Goal: Transaction & Acquisition: Purchase product/service

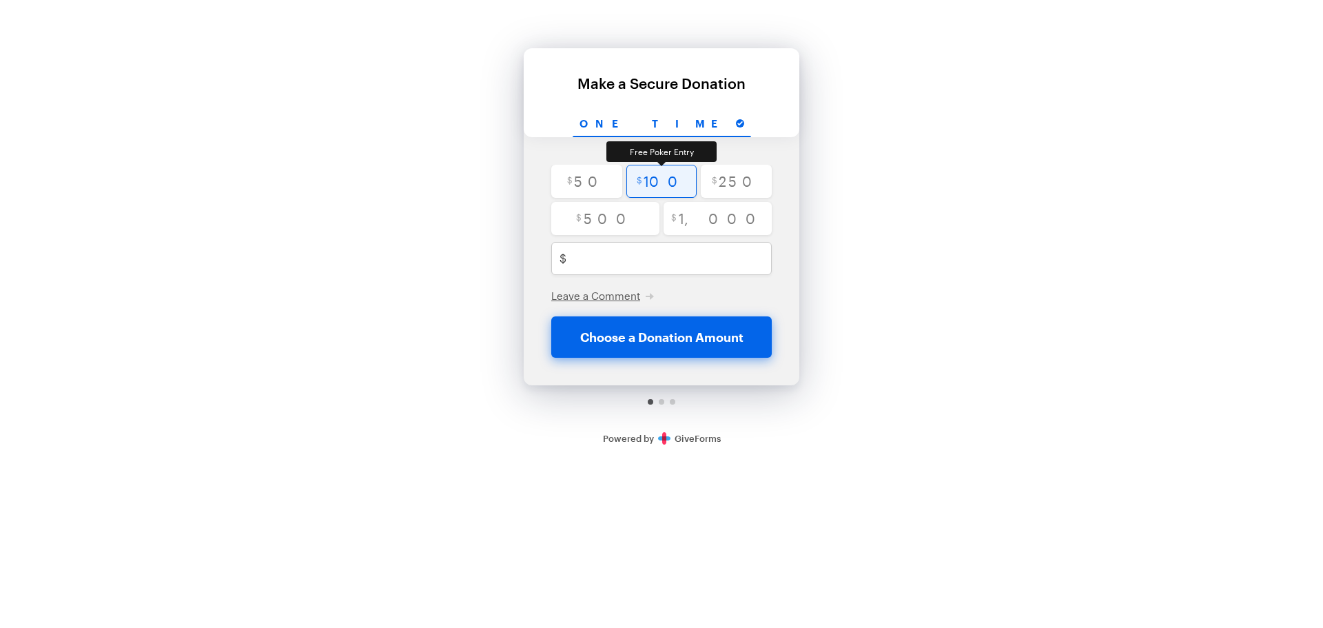
click at [661, 183] on input "radio" at bounding box center [661, 181] width 71 height 33
radio input "true"
type input "100"
checkbox input "false"
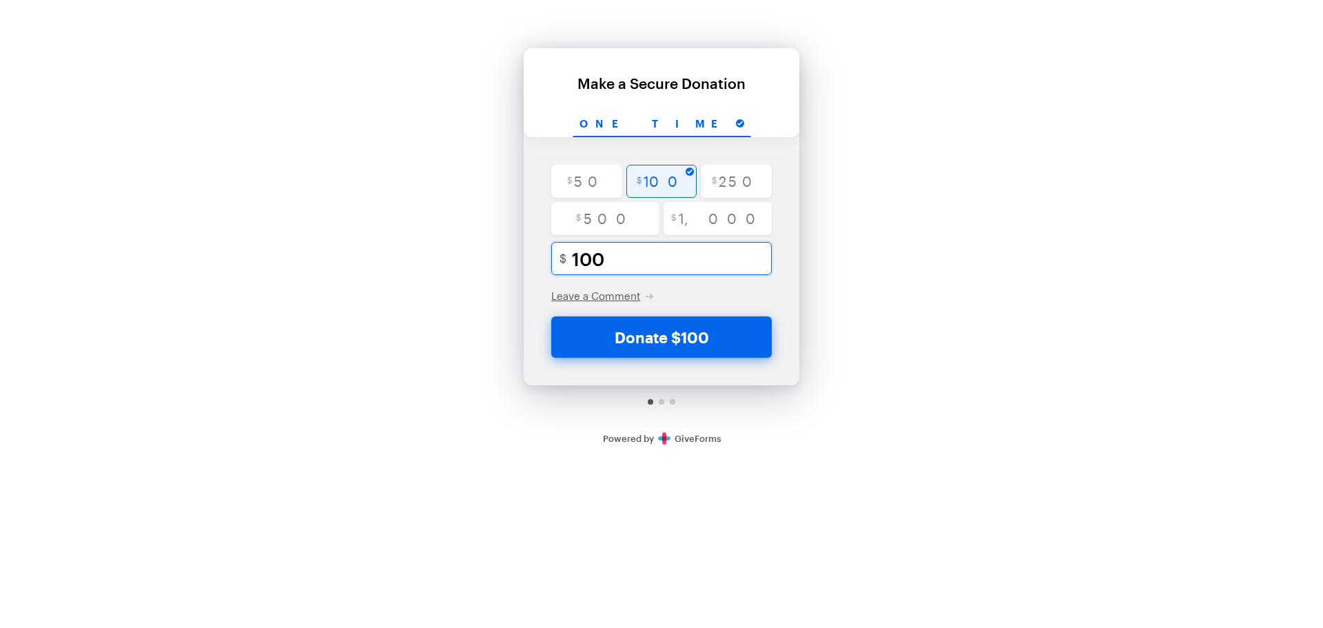
drag, startPoint x: 593, startPoint y: 261, endPoint x: 600, endPoint y: 263, distance: 7.0
click at [600, 263] on input "100" at bounding box center [676, 258] width 208 height 33
type input "103"
radio input "false"
checkbox input "false"
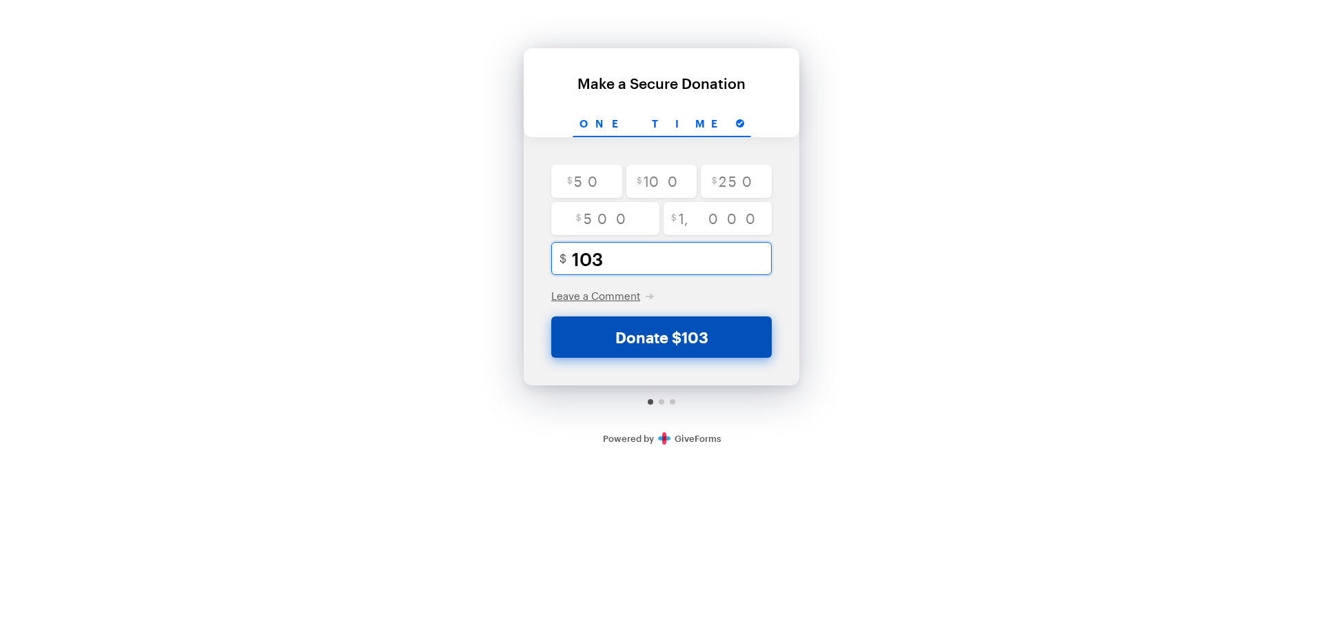
type input "103"
click at [648, 339] on button "Donate $103" at bounding box center [661, 336] width 220 height 41
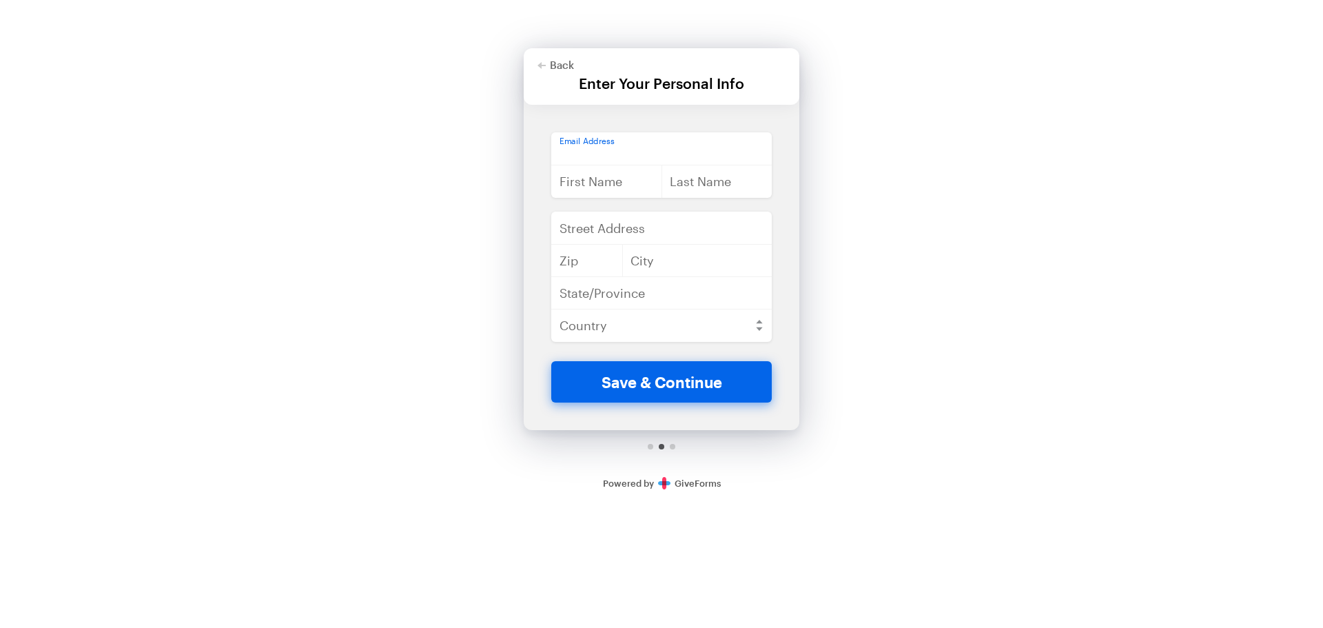
click at [619, 150] on input "email" at bounding box center [661, 148] width 220 height 33
type input "[PERSON_NAME][EMAIL_ADDRESS][DOMAIN_NAME]"
type input "[PERSON_NAME]"
type input "Leycegui"
type input "[STREET_ADDRESS]"
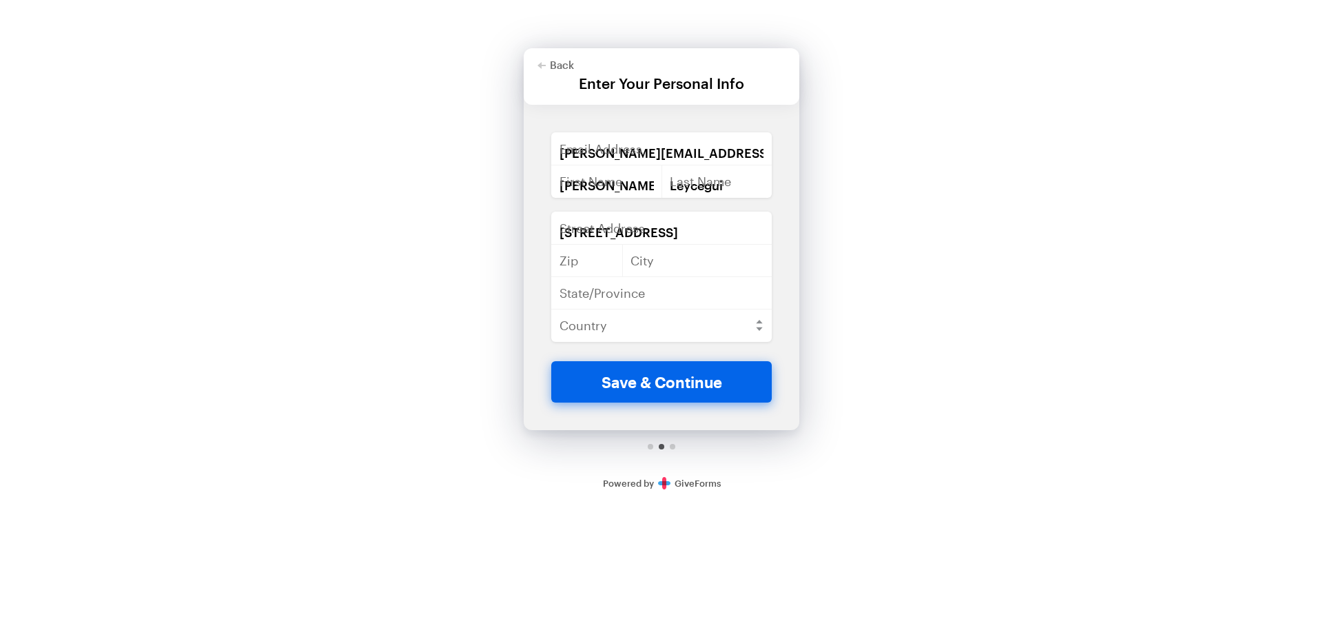
type input "90064"
type input "[GEOGRAPHIC_DATA]"
type input "CA"
select select "US"
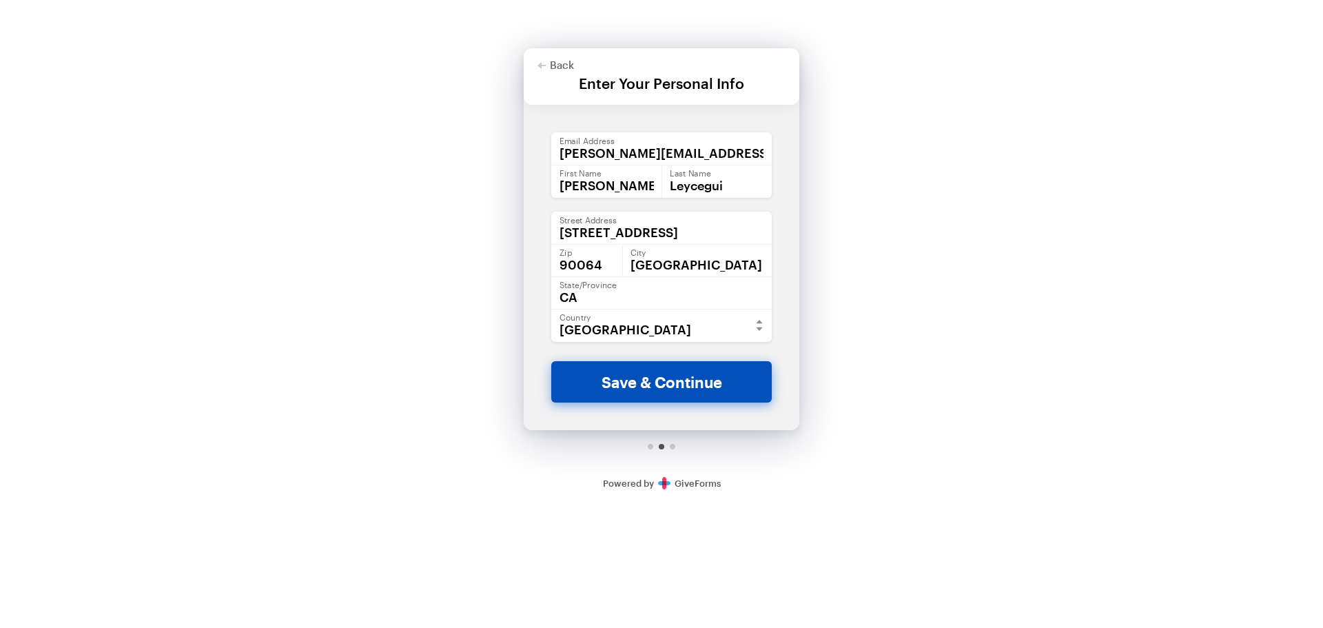
click at [641, 371] on button "Save & Continue" at bounding box center [661, 381] width 220 height 41
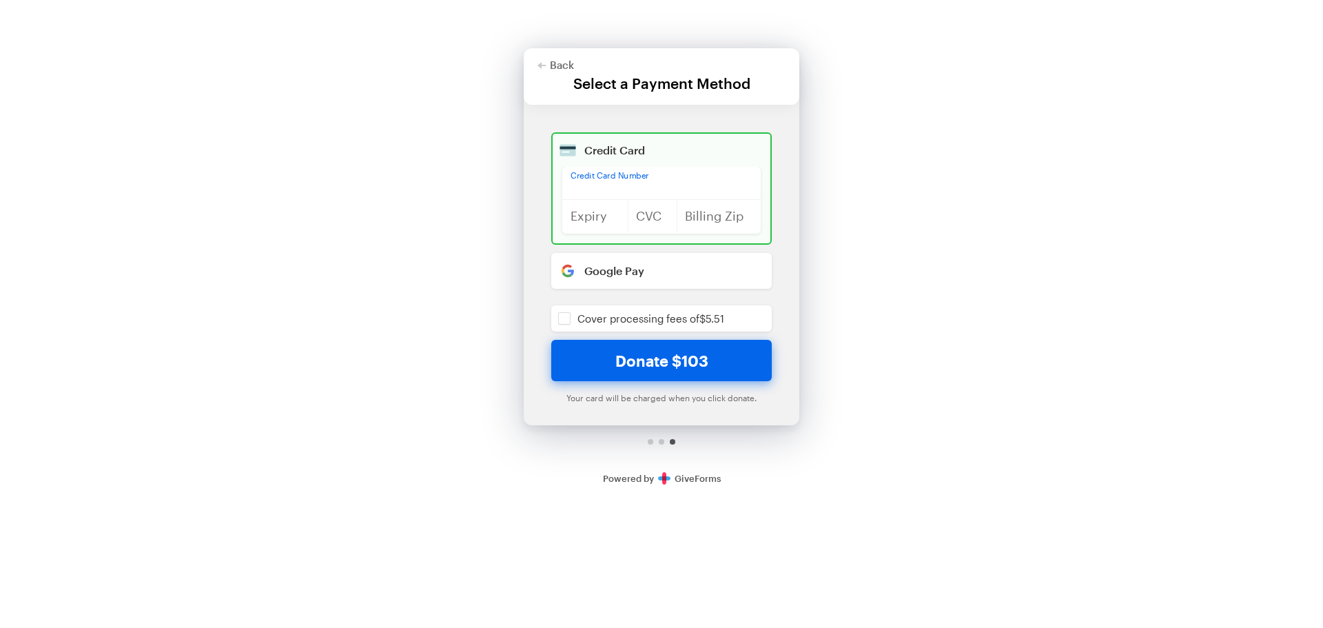
click at [446, 310] on div "Back Back Select a Payment Method For your generous donation of $103 One time $…" at bounding box center [661, 249] width 1323 height 498
drag, startPoint x: 635, startPoint y: 269, endPoint x: 413, endPoint y: 298, distance: 223.7
click at [413, 298] on div "Back Back Select a Payment Method For your generous donation of $103 One time $…" at bounding box center [661, 249] width 1323 height 498
click at [549, 63] on button "Back" at bounding box center [555, 64] width 37 height 11
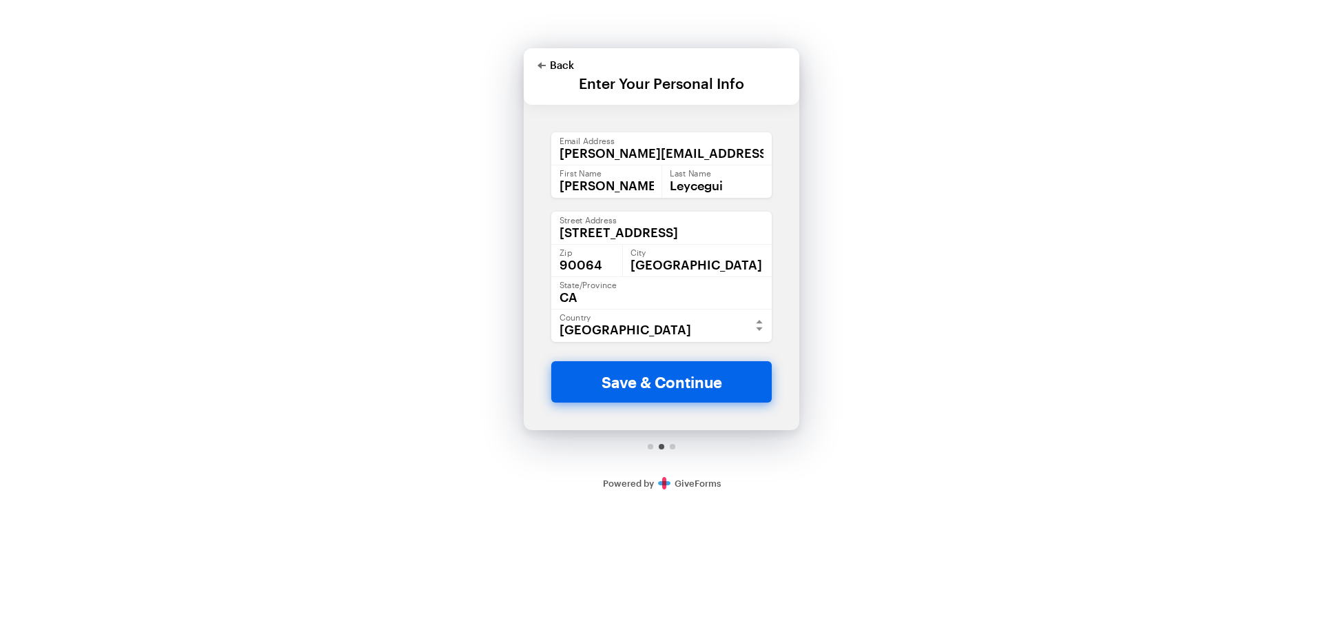
click at [545, 65] on polygon "button" at bounding box center [541, 65] width 8 height 7
checkbox input "false"
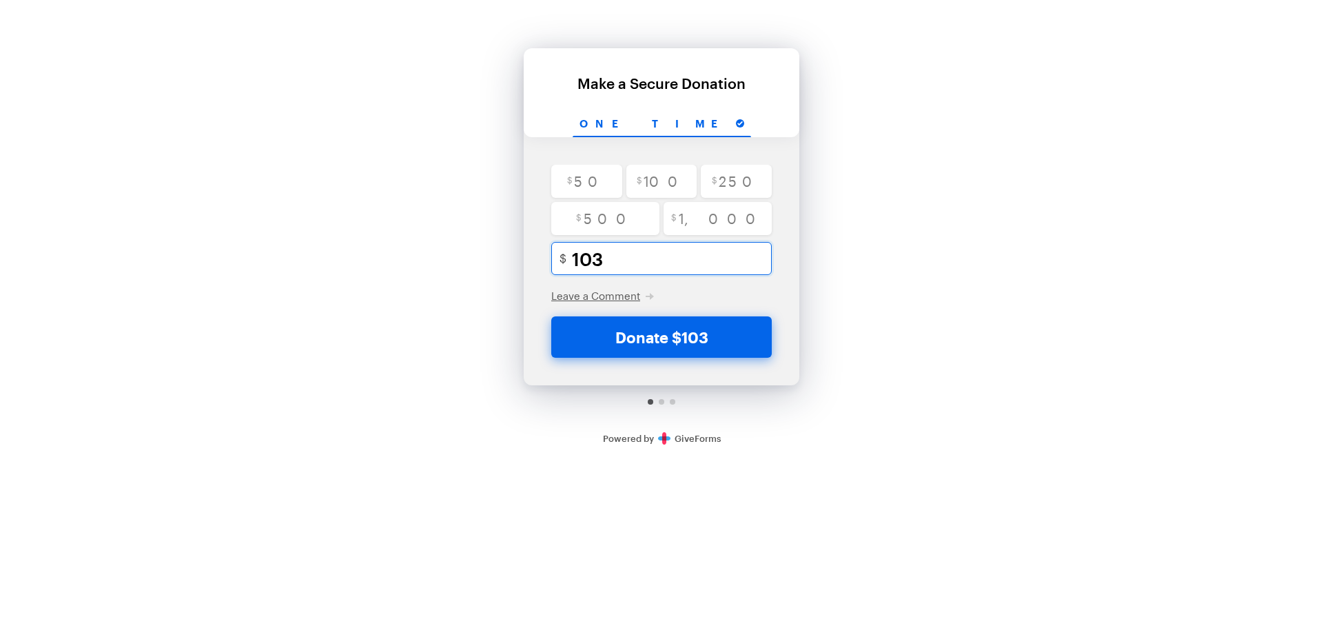
click at [611, 256] on input "103" at bounding box center [676, 258] width 208 height 33
type input "10"
checkbox input "false"
type input "100"
radio input "true"
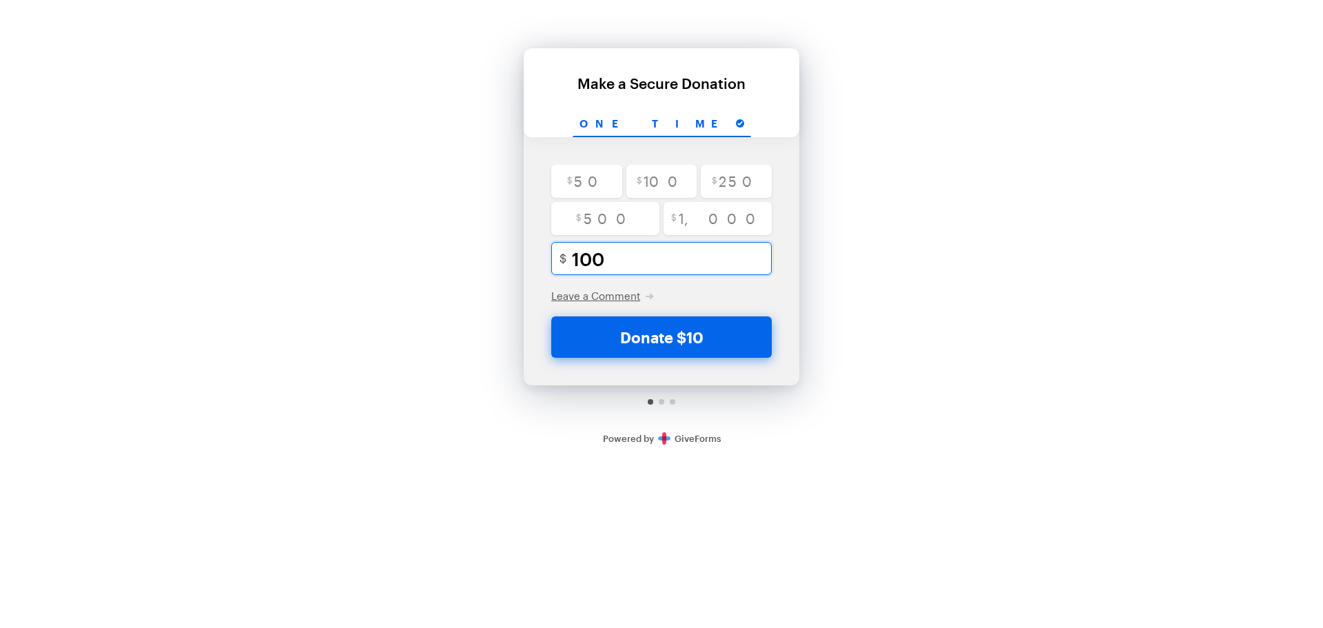
checkbox input "false"
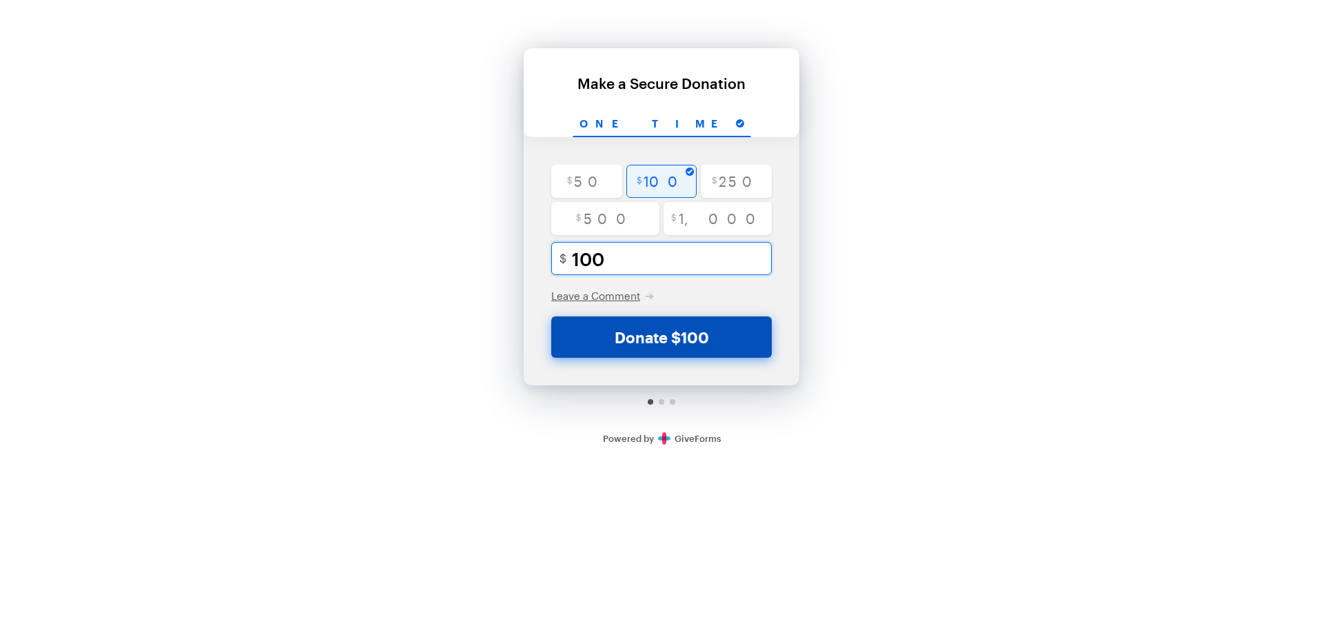
type input "100"
click at [689, 345] on button "Donate $100" at bounding box center [661, 336] width 220 height 41
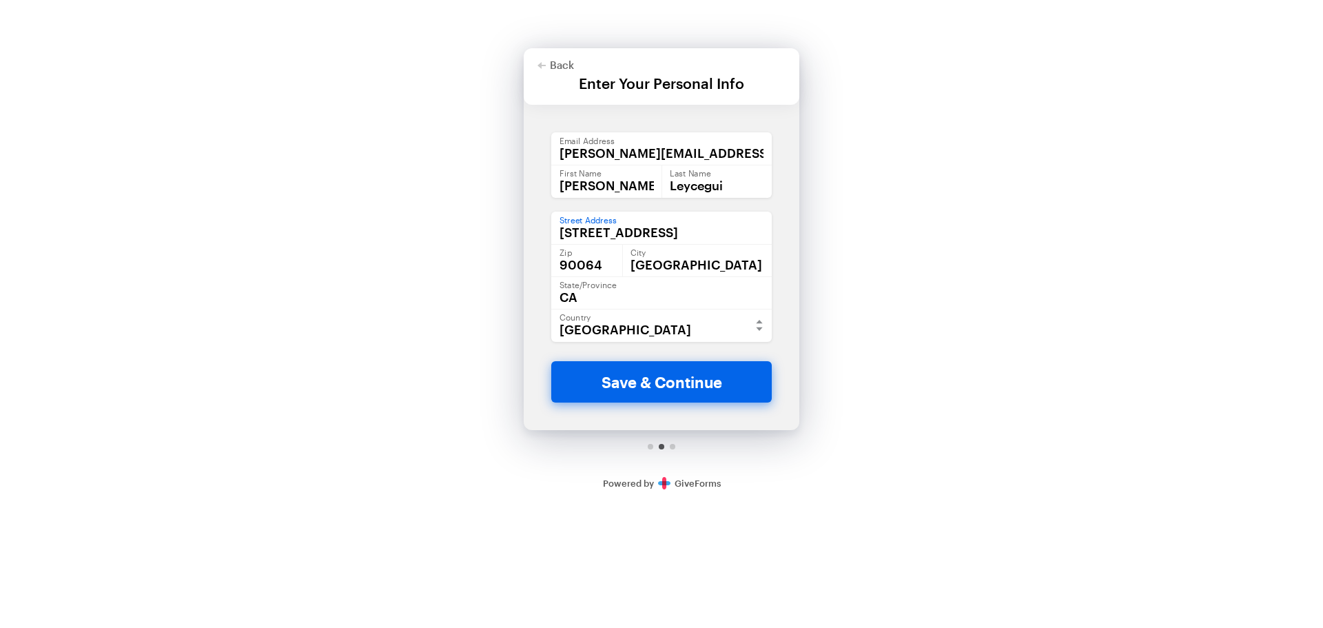
drag, startPoint x: 711, startPoint y: 236, endPoint x: 723, endPoint y: 236, distance: 12.4
click at [723, 236] on input "[STREET_ADDRESS]" at bounding box center [661, 228] width 220 height 33
type input "[STREET_ADDRESS]"
click at [785, 424] on div "$ 50 $ 100 $ 250 $ 500 $ 1,000 100 $ USD Leave a Comment Write your comment her…" at bounding box center [662, 267] width 276 height 325
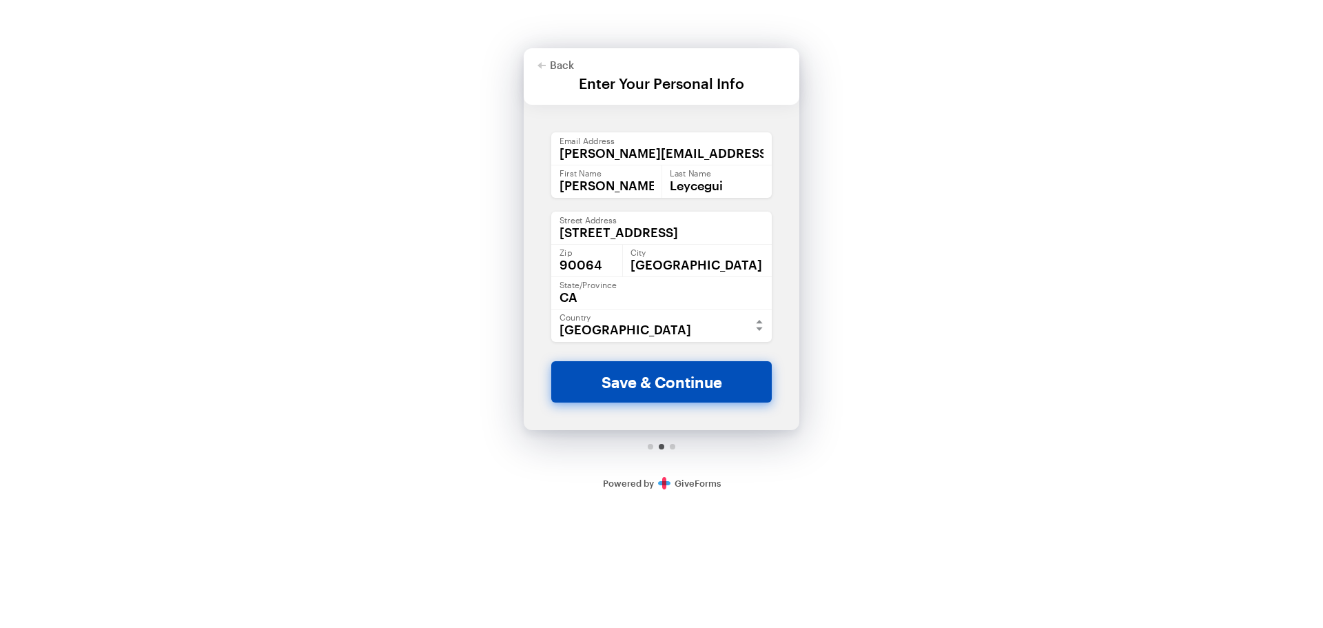
click at [728, 391] on button "Save & Continue" at bounding box center [661, 381] width 220 height 41
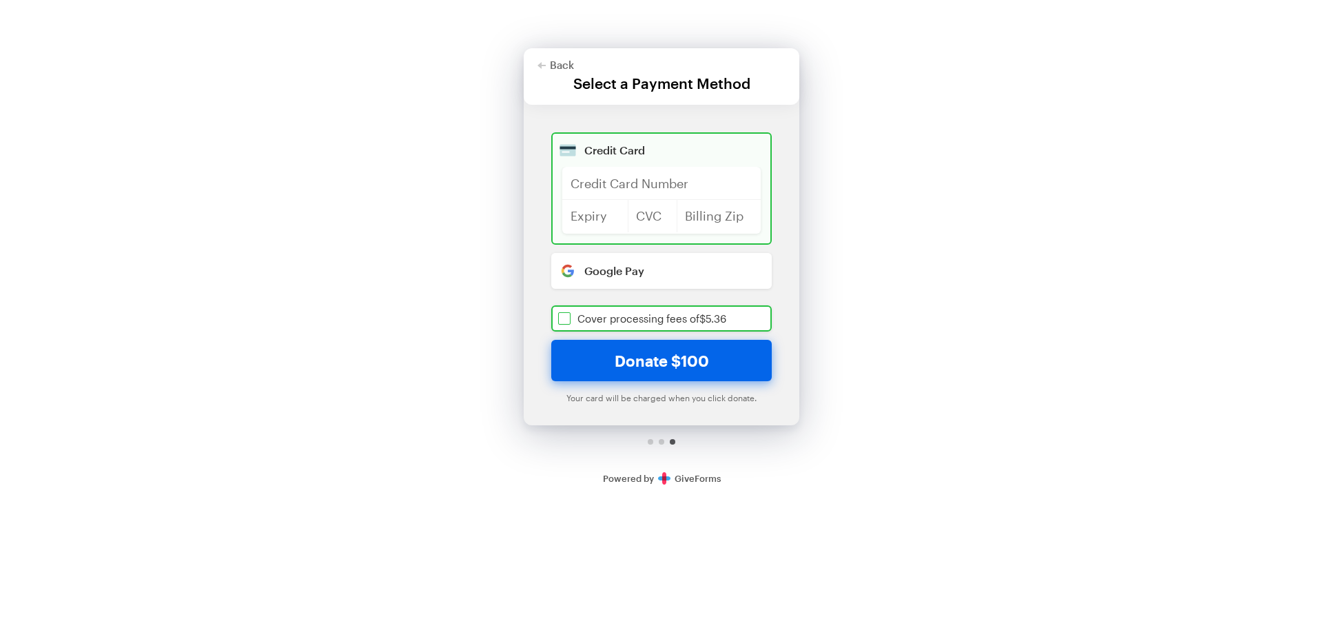
click at [676, 325] on input "checkbox" at bounding box center [661, 318] width 220 height 26
click at [1024, 201] on div "Back Back Select a Payment Method For your generous donation of $105.36 One tim…" at bounding box center [661, 249] width 1323 height 498
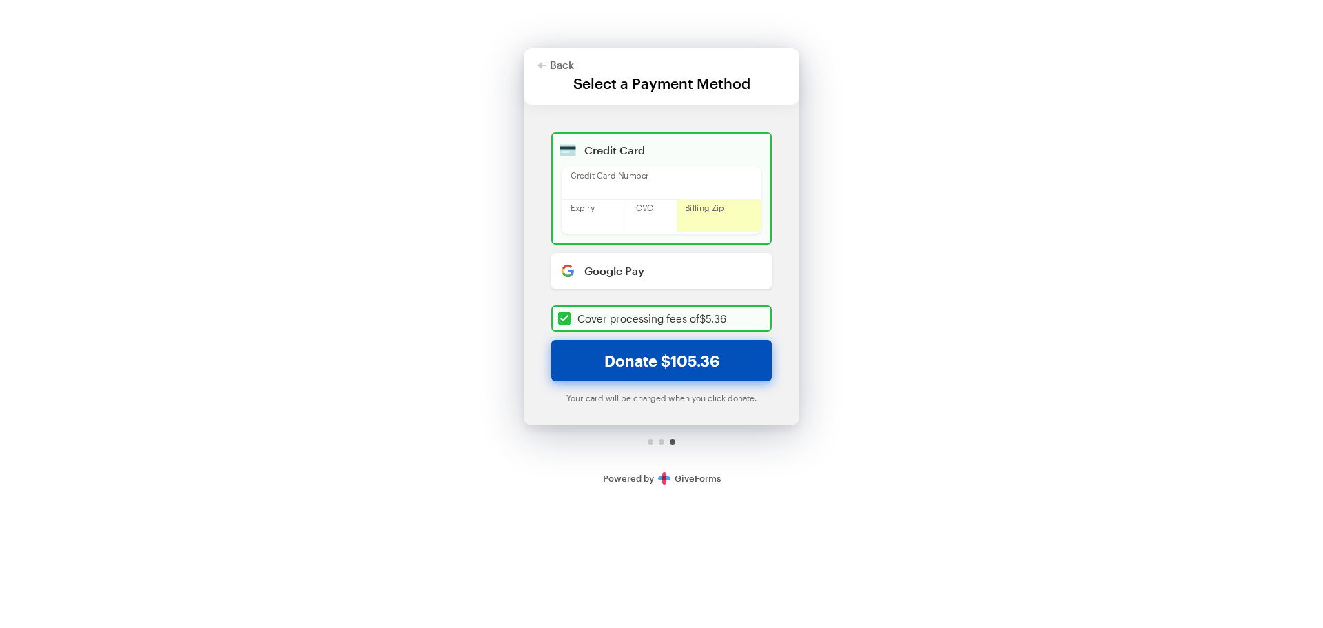
click at [681, 366] on button "Donate $105.36" at bounding box center [661, 360] width 220 height 41
checkbox input "true"
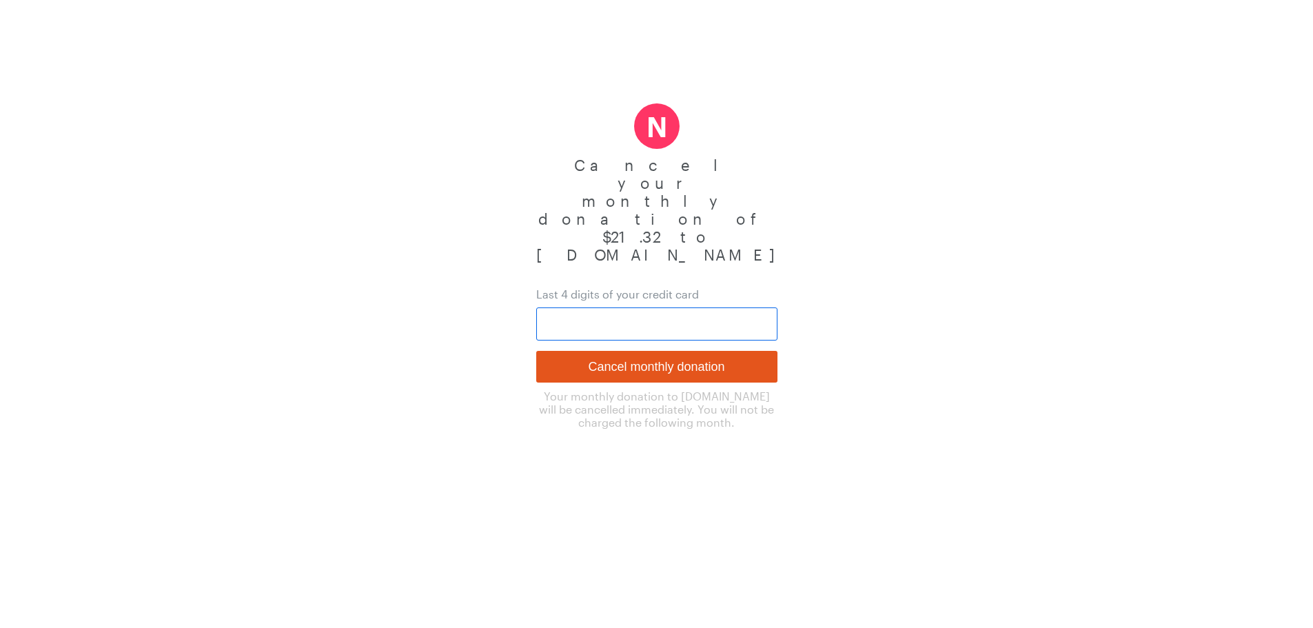
click at [575, 307] on input "text" at bounding box center [656, 323] width 241 height 33
type input "4535"
click at [616, 351] on input "Cancel monthly donation" at bounding box center [656, 367] width 241 height 32
click at [617, 307] on input "text" at bounding box center [656, 323] width 241 height 33
type input "5563"
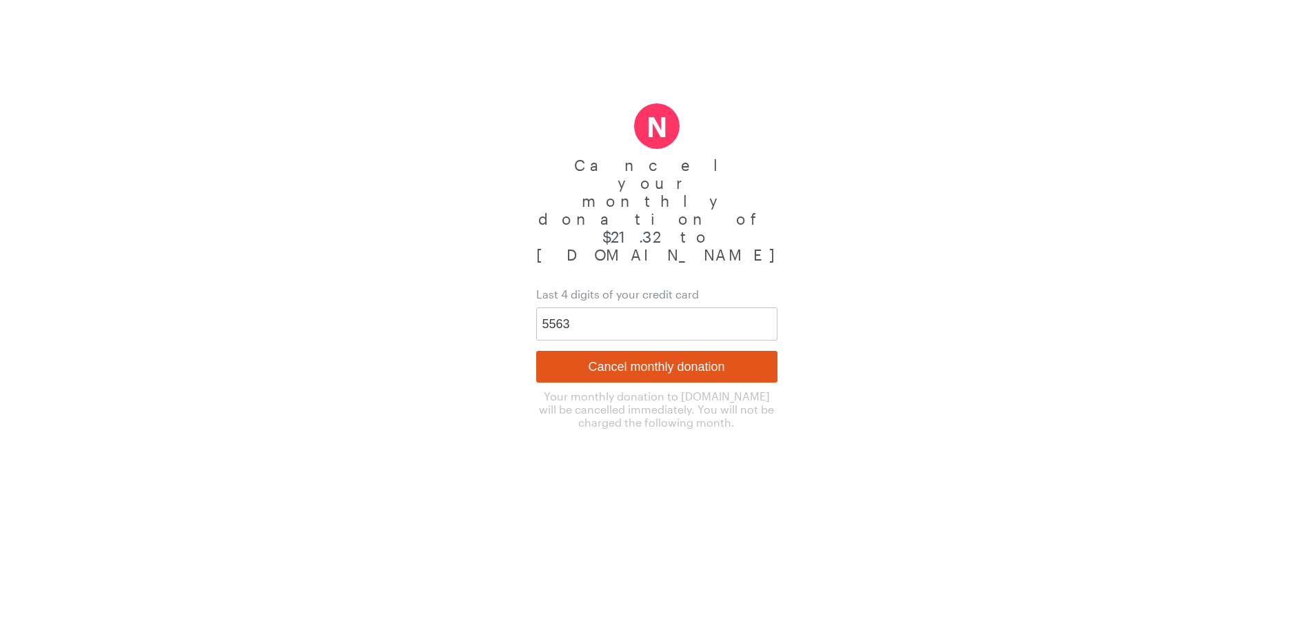
click at [415, 276] on body "N Cancel your monthly donation of $21.32 to [DOMAIN_NAME] Last 4 digits of your…" at bounding box center [656, 214] width 1313 height 429
click at [630, 351] on input "Cancel monthly donation" at bounding box center [656, 367] width 241 height 32
